Goal: Task Accomplishment & Management: Complete application form

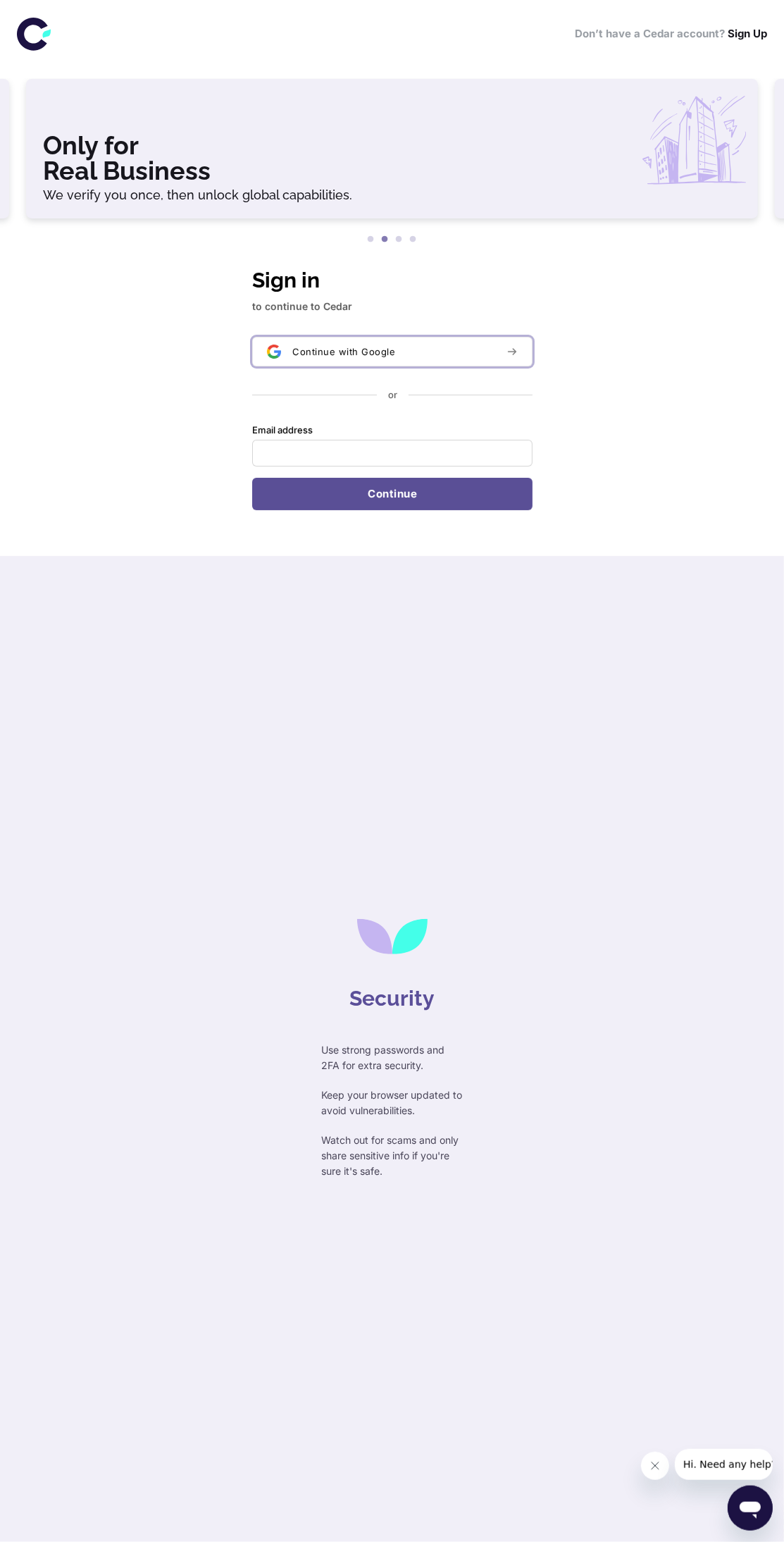
click at [345, 350] on span "Continue with Google" at bounding box center [344, 351] width 103 height 11
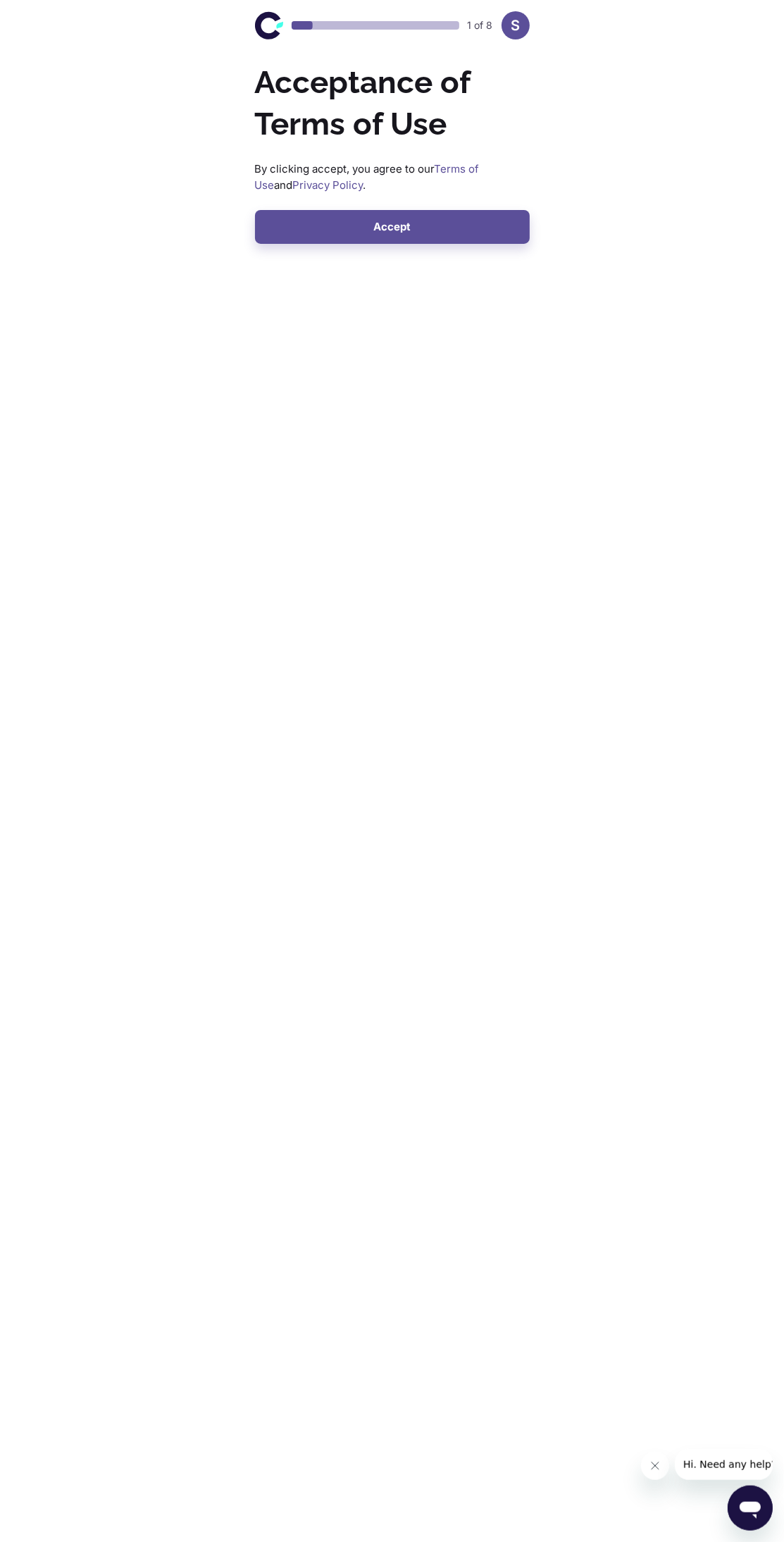
click at [455, 228] on button "Accept" at bounding box center [392, 227] width 275 height 34
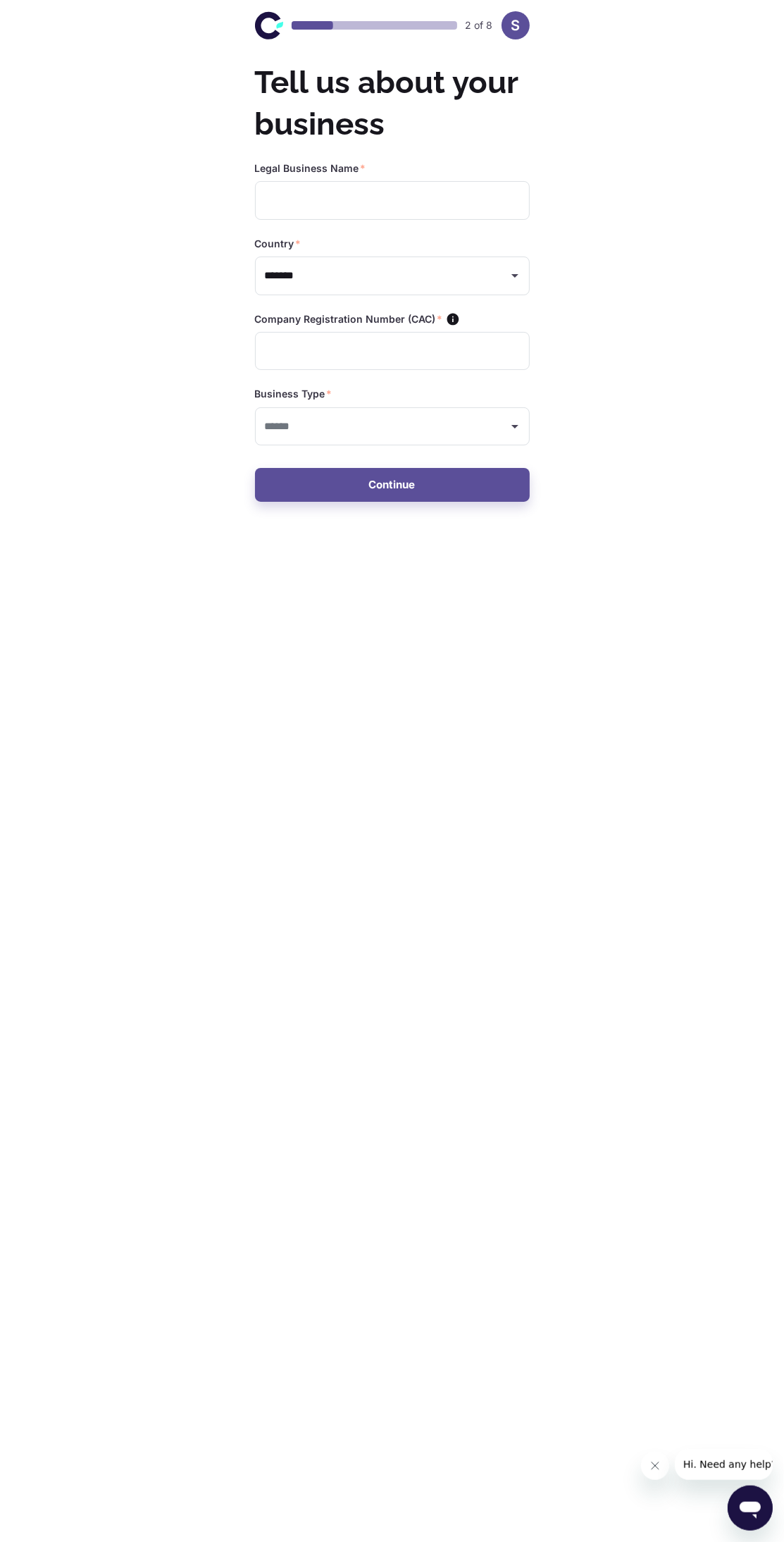
click at [512, 424] on icon "Open" at bounding box center [515, 426] width 17 height 17
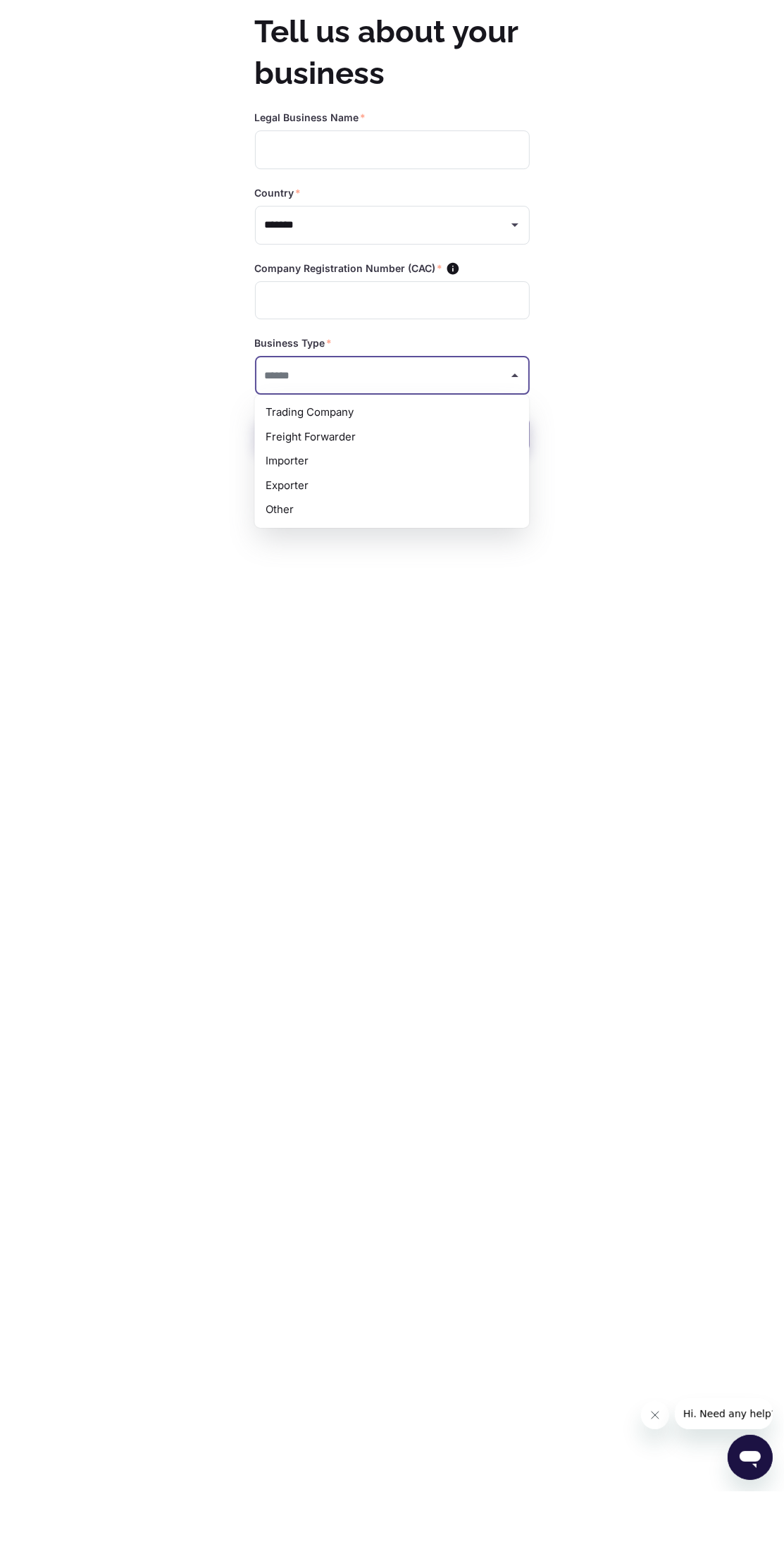
click at [334, 566] on li "Other" at bounding box center [392, 560] width 275 height 25
type input "*****"
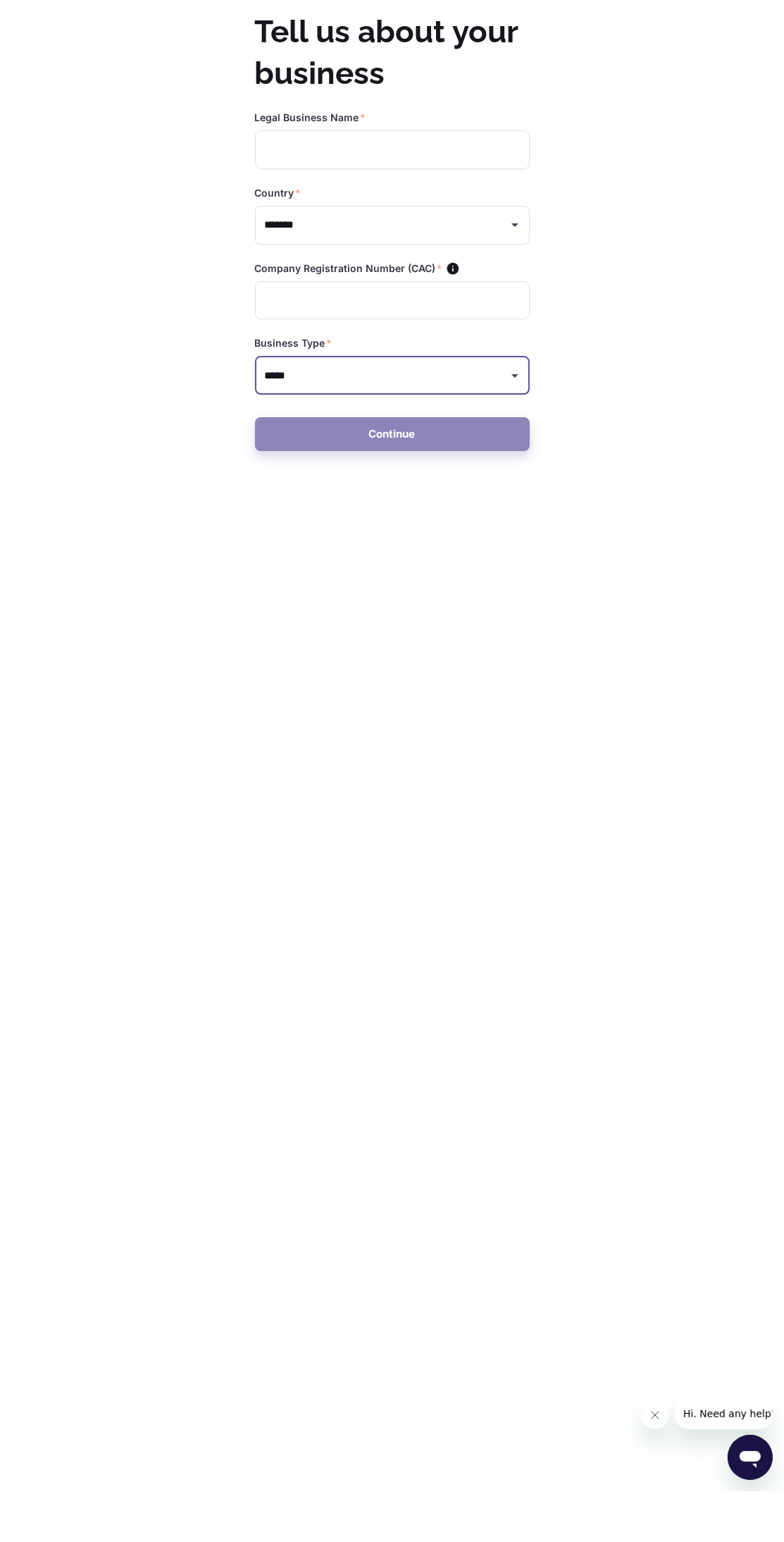
click at [460, 483] on button "Continue" at bounding box center [392, 484] width 275 height 34
